Goal: Obtain resource: Download file/media

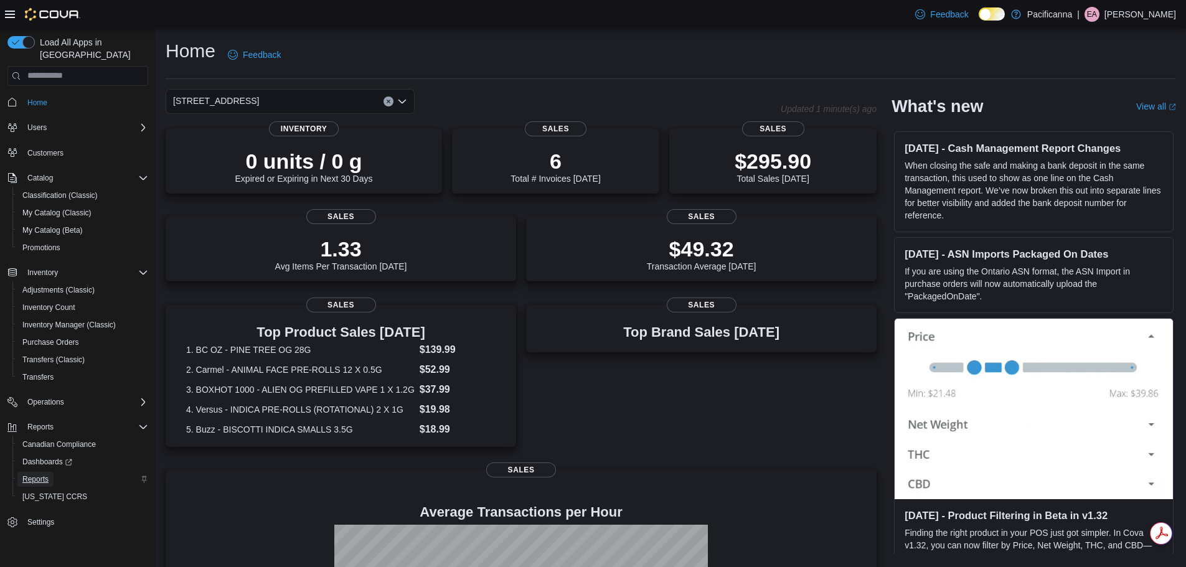
click at [48, 474] on span "Reports" at bounding box center [35, 479] width 26 height 10
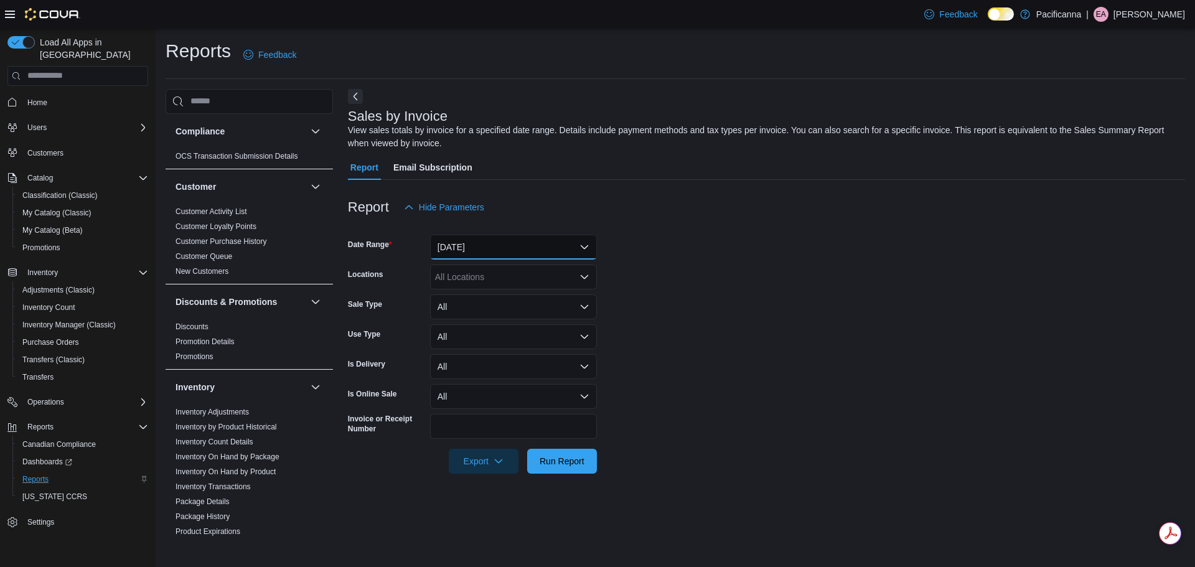
click at [578, 253] on button "Yesterday" at bounding box center [513, 247] width 167 height 25
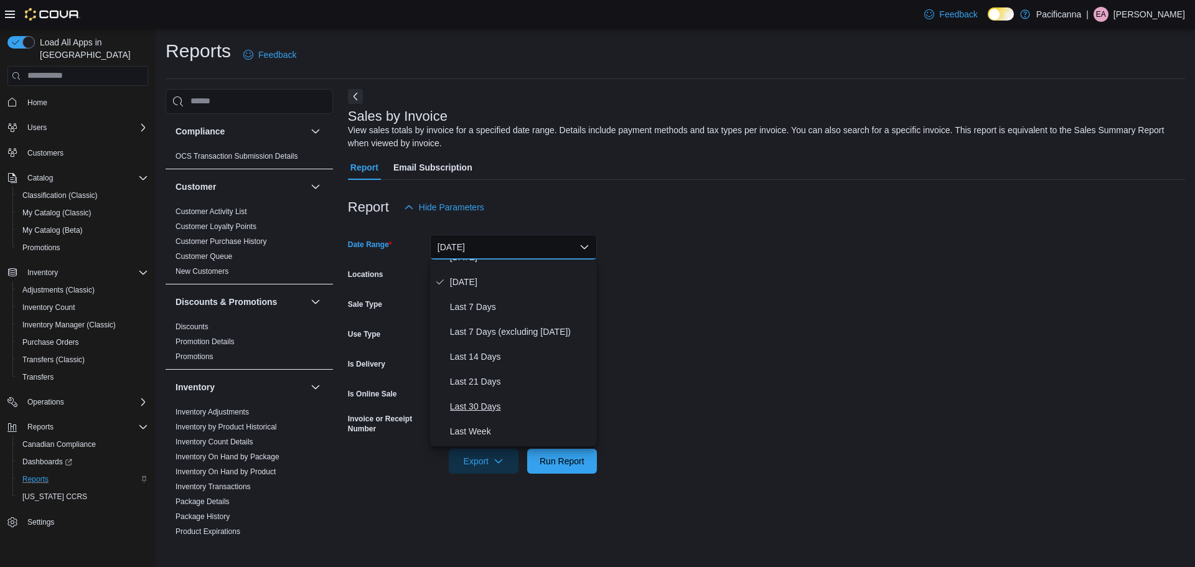
scroll to position [124, 0]
click at [778, 344] on form "Date Range Yesterday Locations All Locations Sale Type All Use Type All Is Deli…" at bounding box center [766, 347] width 837 height 254
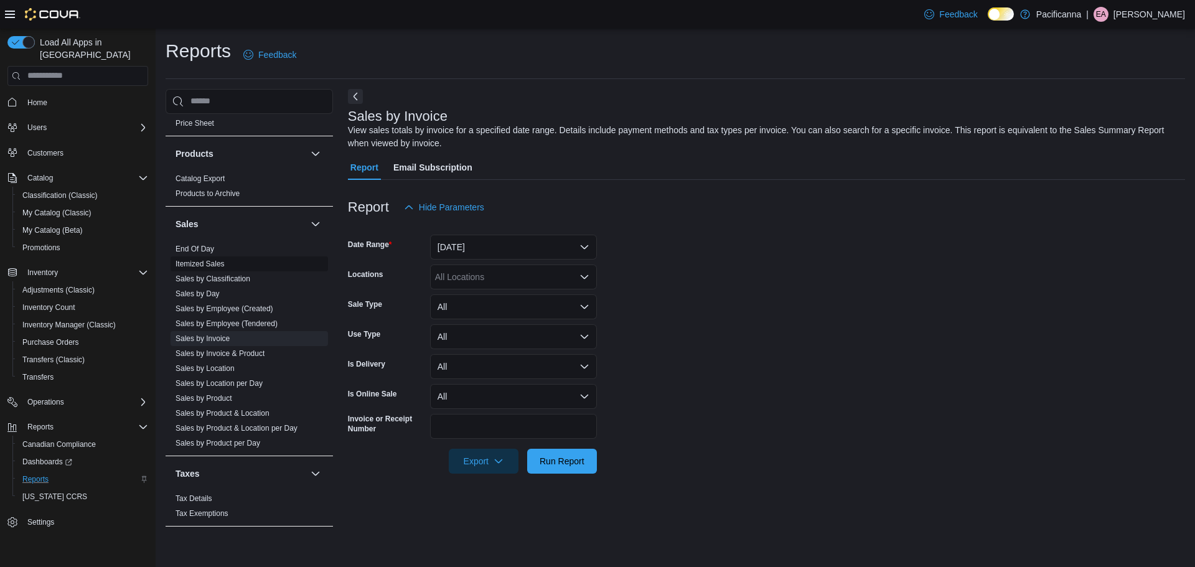
scroll to position [572, 0]
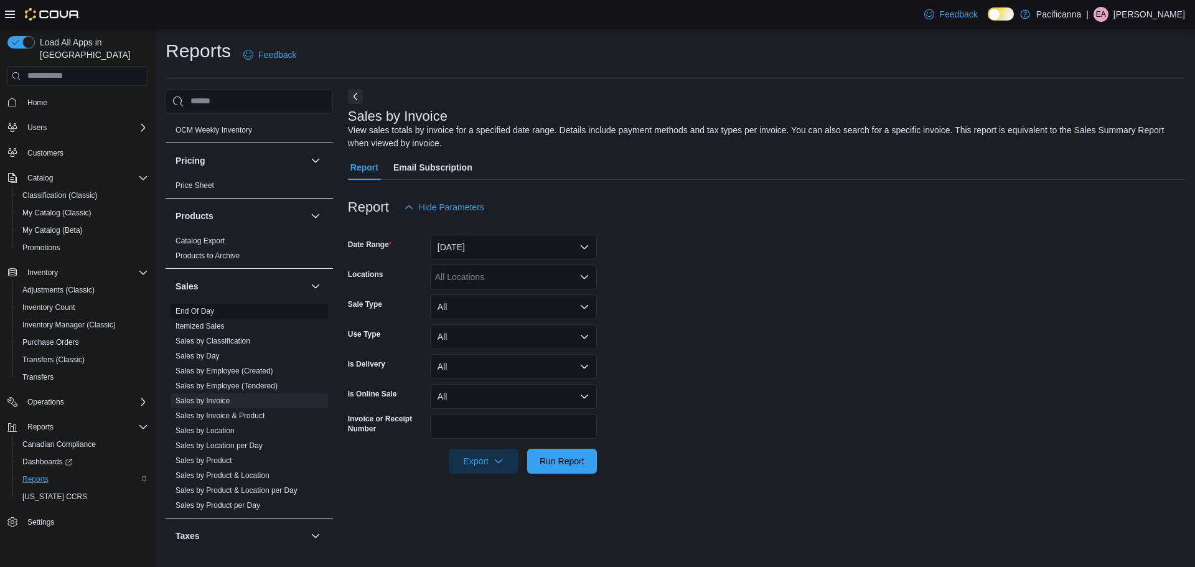
click at [224, 312] on span "End Of Day" at bounding box center [249, 311] width 157 height 15
click at [188, 314] on link "End Of Day" at bounding box center [195, 311] width 39 height 9
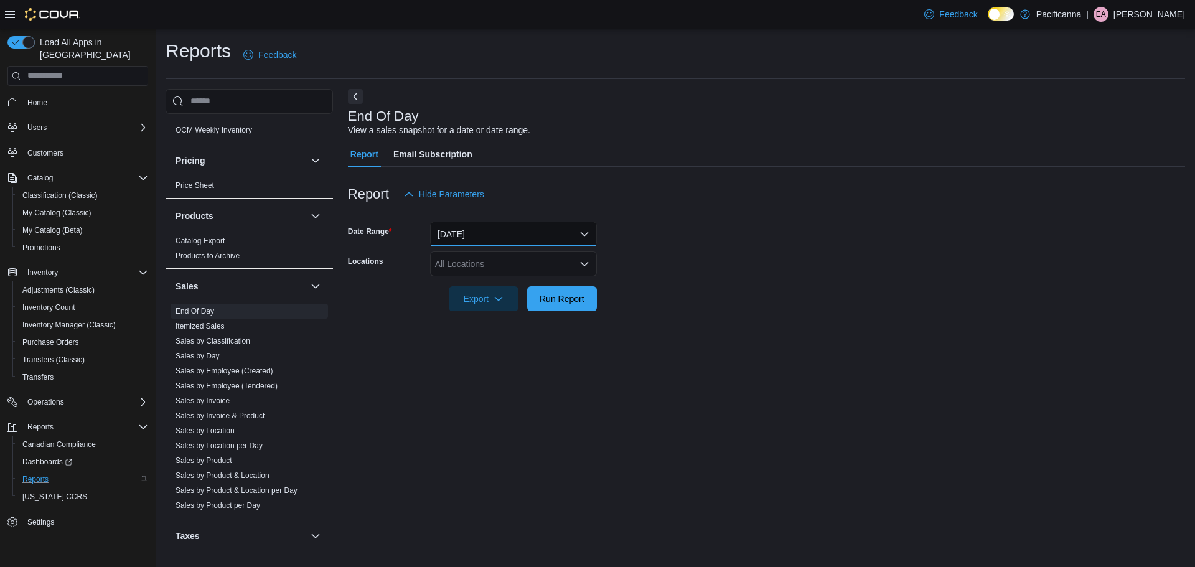
click at [469, 241] on button "Today" at bounding box center [513, 234] width 167 height 25
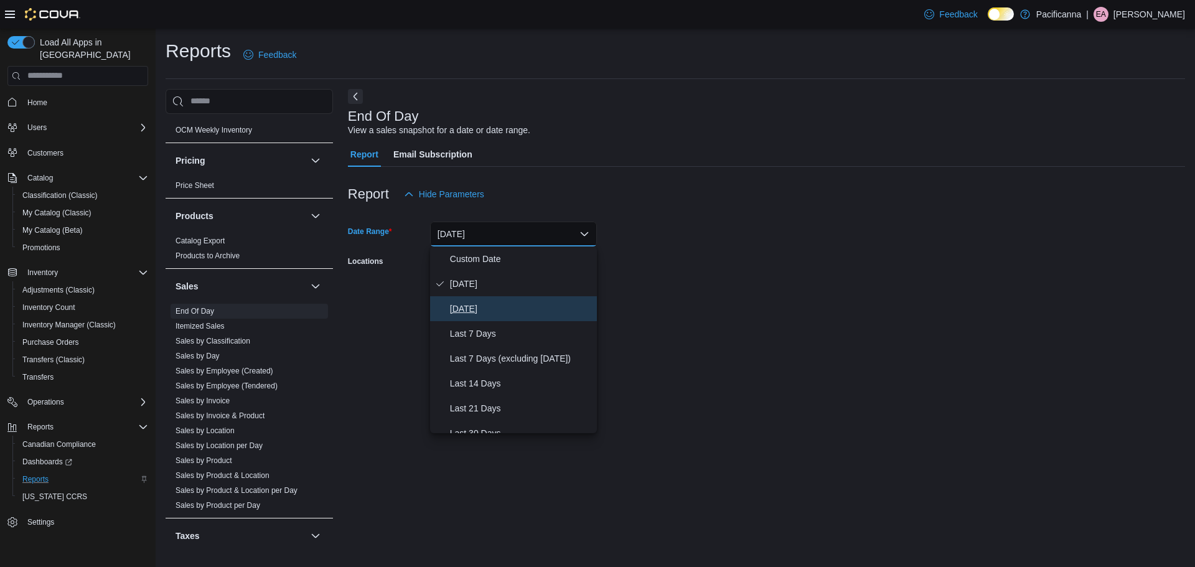
click at [486, 318] on button "Yesterday" at bounding box center [513, 308] width 167 height 25
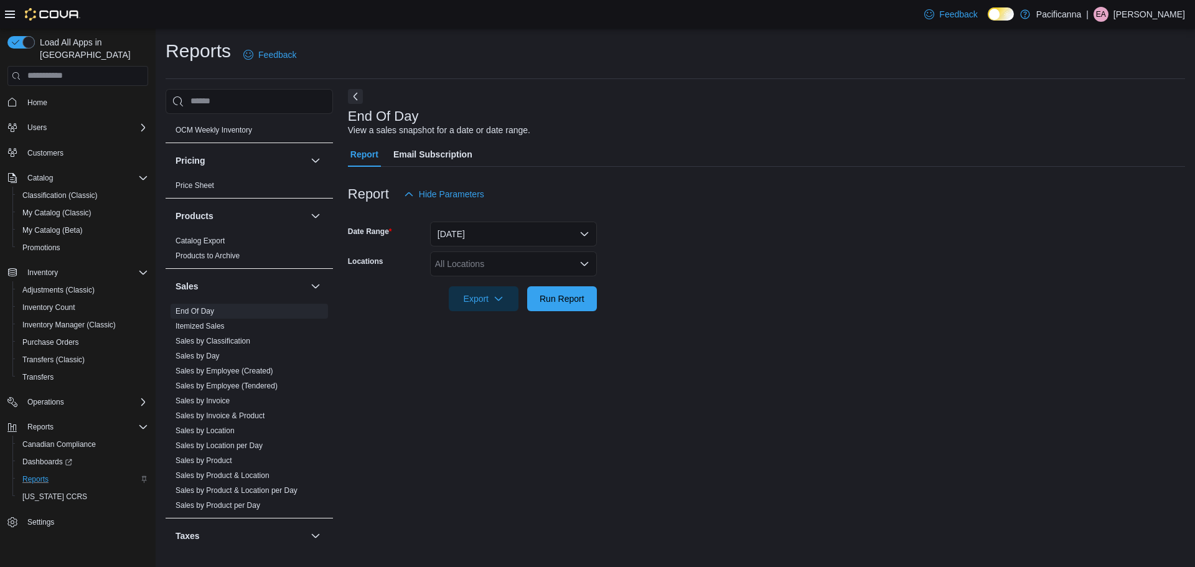
drag, startPoint x: 835, startPoint y: 253, endPoint x: 805, endPoint y: 253, distance: 29.3
click at [830, 253] on form "Date Range Yesterday Locations All Locations Export Run Report" at bounding box center [766, 259] width 837 height 105
click at [497, 261] on div "All Locations" at bounding box center [513, 263] width 167 height 25
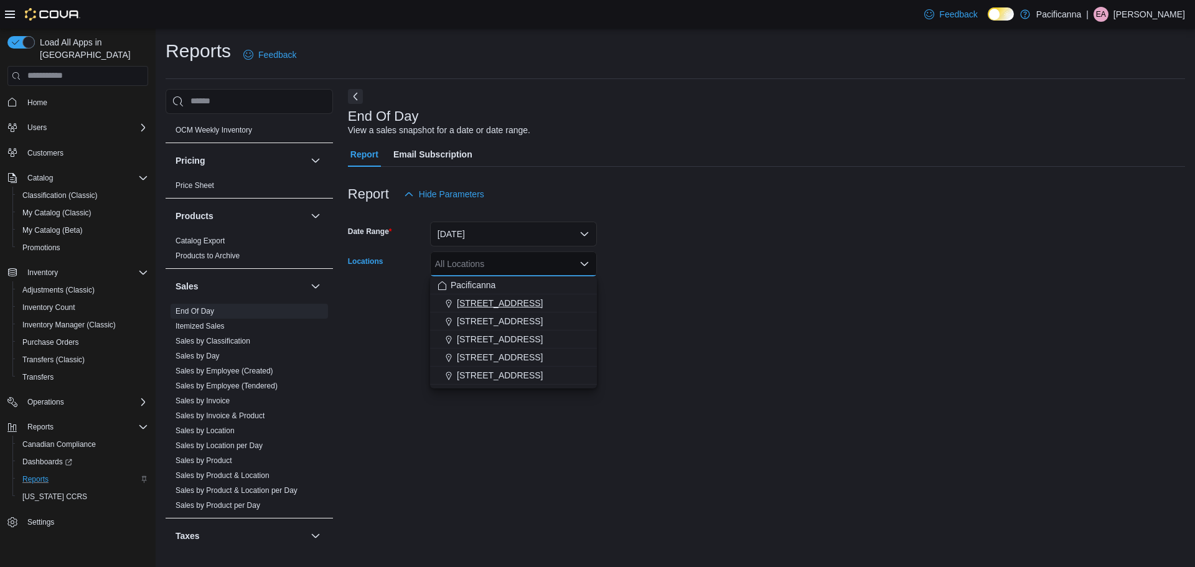
click at [488, 297] on span "#7 - 425 Simcoe Street" at bounding box center [500, 303] width 86 height 12
drag, startPoint x: 824, startPoint y: 266, endPoint x: 541, endPoint y: 281, distance: 283.6
click at [822, 266] on form "Date Range Yesterday Locations #7 - 425 Simcoe Street Combo box. Selected. #7 -…" at bounding box center [766, 259] width 837 height 105
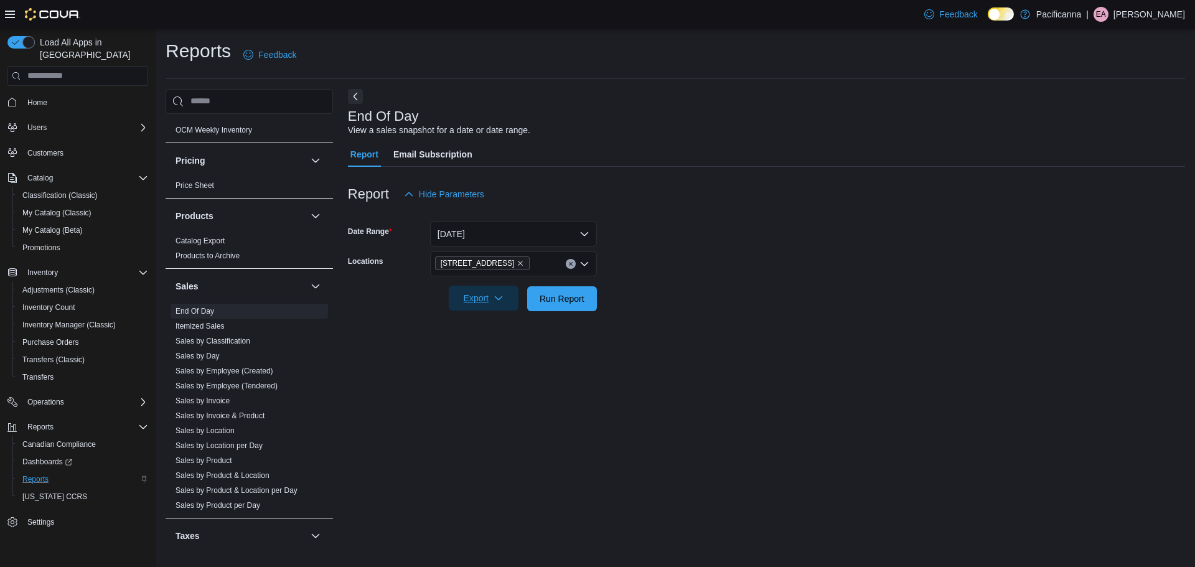
click at [484, 298] on span "Export" at bounding box center [483, 298] width 55 height 25
click at [501, 344] on span "Export to Pdf" at bounding box center [486, 349] width 56 height 10
